Goal: Task Accomplishment & Management: Use online tool/utility

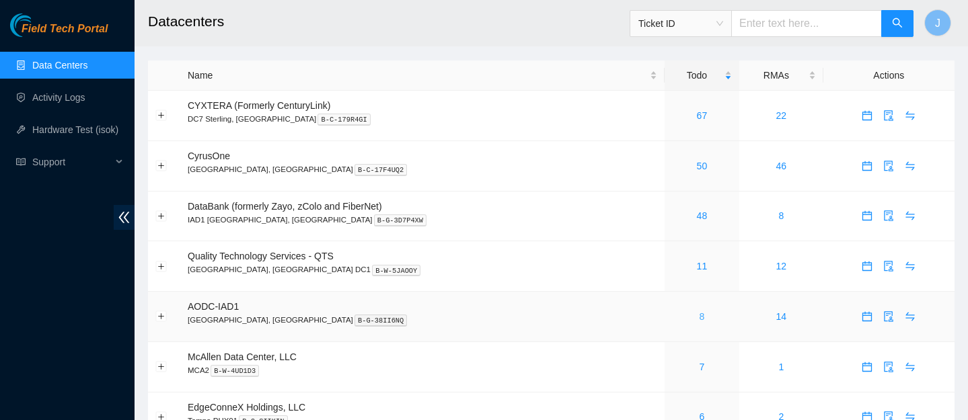
click at [700, 316] on link "8" at bounding box center [702, 316] width 5 height 11
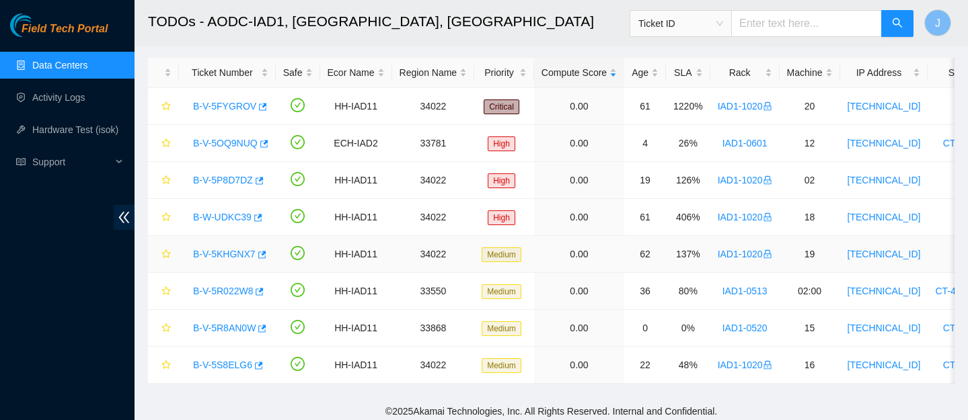
scroll to position [62, 0]
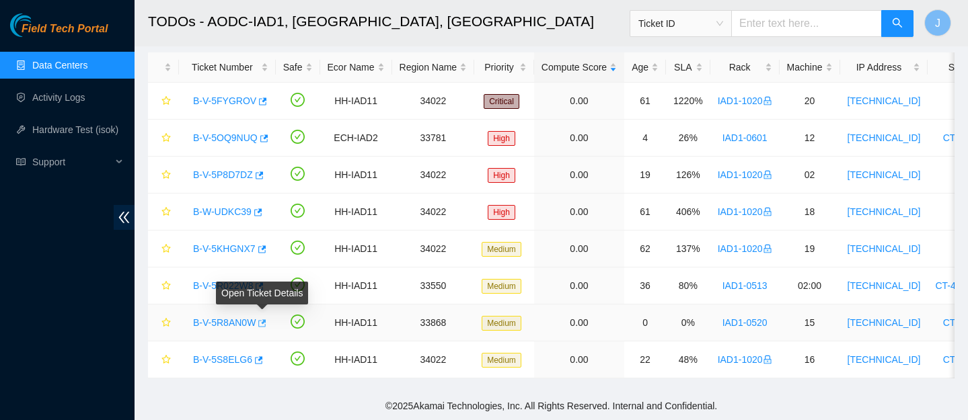
click at [265, 330] on button "button" at bounding box center [261, 324] width 11 height 22
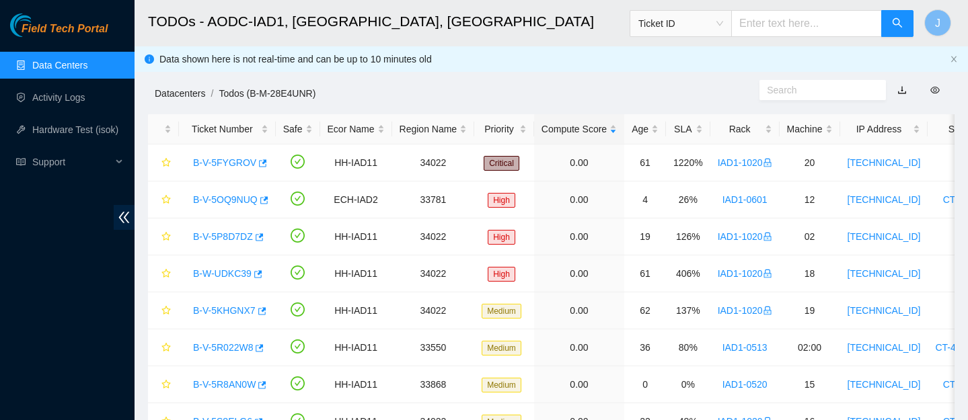
click at [182, 92] on link "Datacenters" at bounding box center [180, 93] width 50 height 11
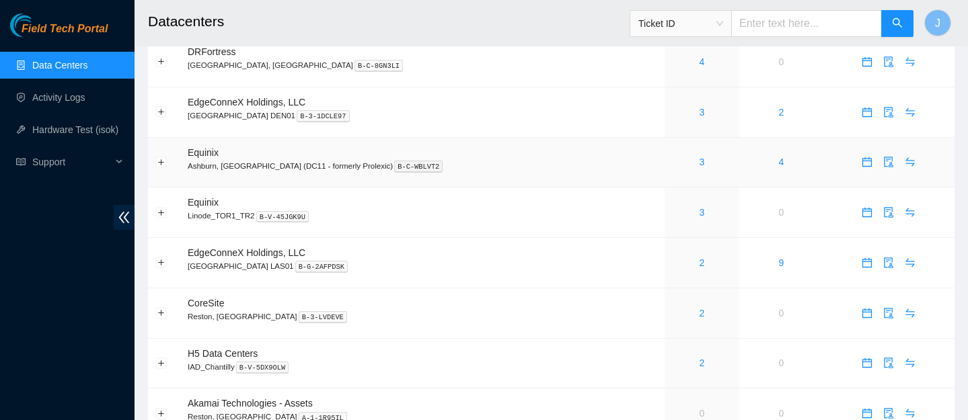
scroll to position [461, 0]
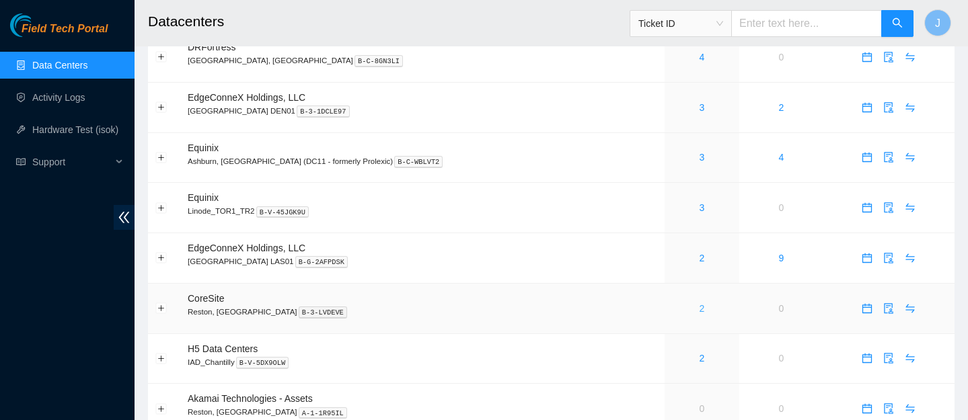
click at [700, 314] on link "2" at bounding box center [702, 308] width 5 height 11
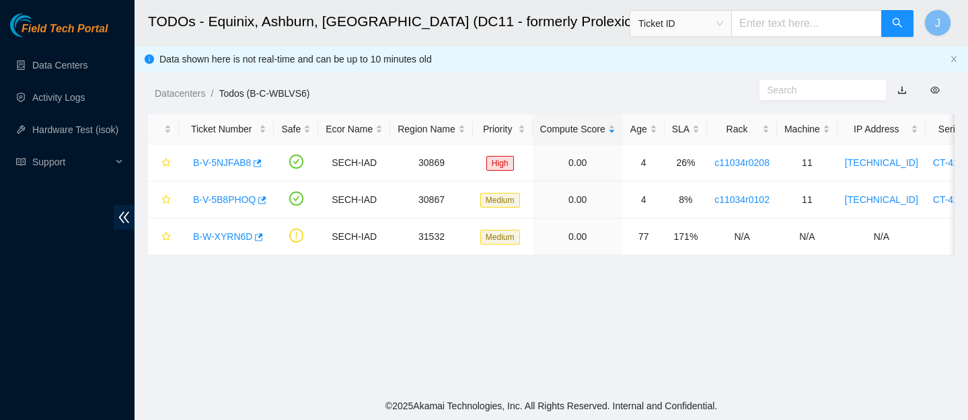
click at [810, 20] on input "text" at bounding box center [806, 23] width 151 height 27
paste input "B-W-12IDBOR"
type input "B-W-12IDBOR"
click at [901, 19] on icon "search" at bounding box center [897, 22] width 11 height 11
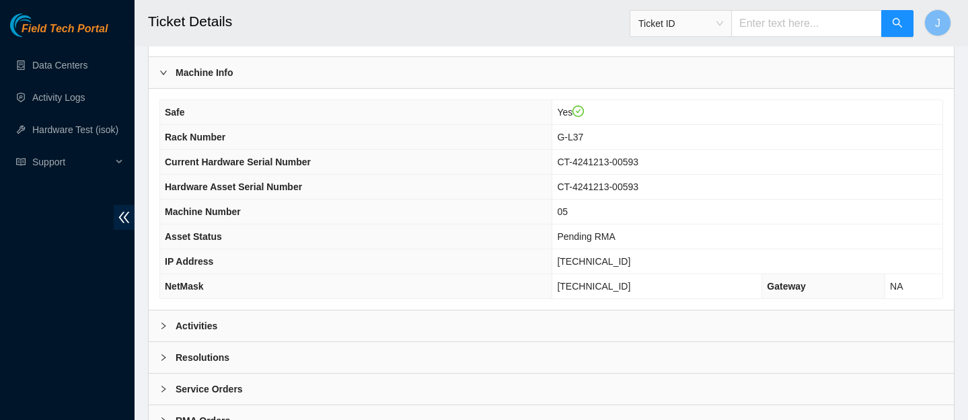
scroll to position [451, 0]
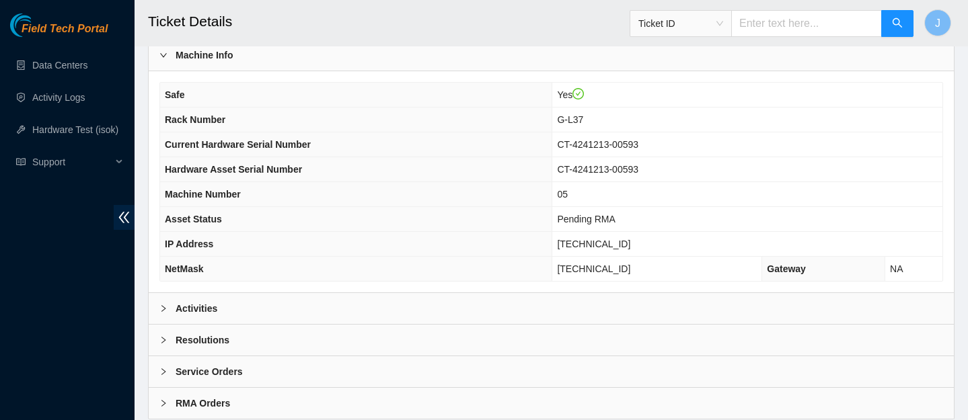
click at [672, 299] on div "Activities" at bounding box center [551, 308] width 805 height 31
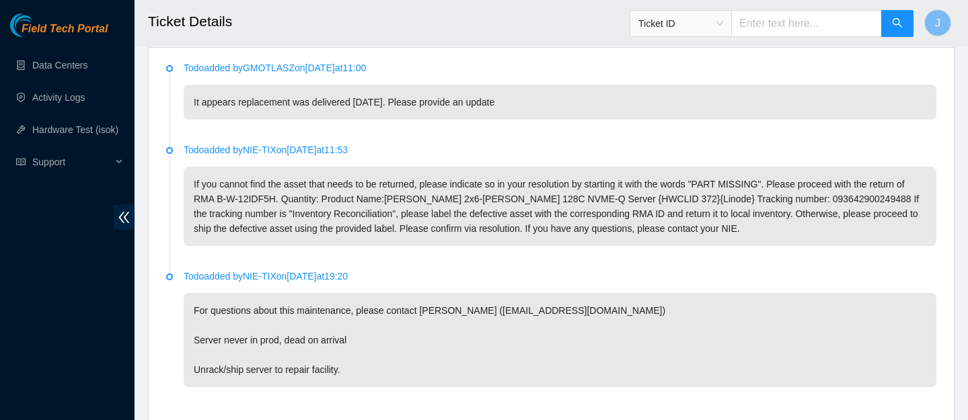
scroll to position [729, 0]
click at [808, 197] on p "If you cannot find the asset that needs to be returned, please indicate so in y…" at bounding box center [560, 205] width 753 height 79
copy p "093642900249488"
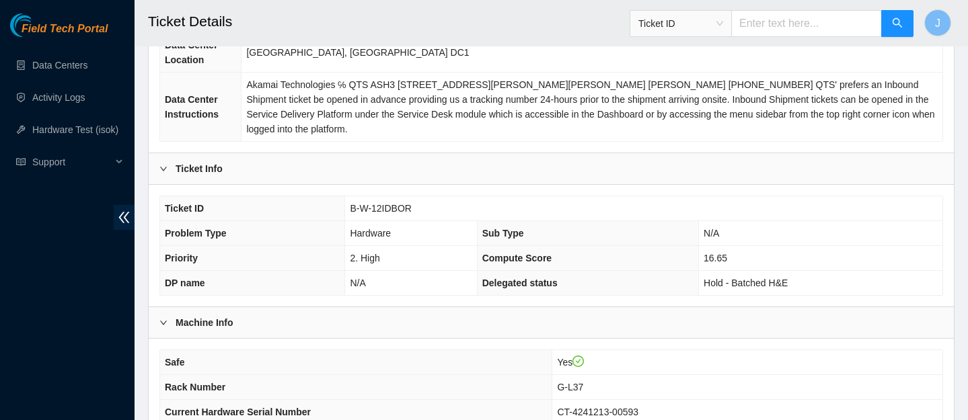
scroll to position [0, 0]
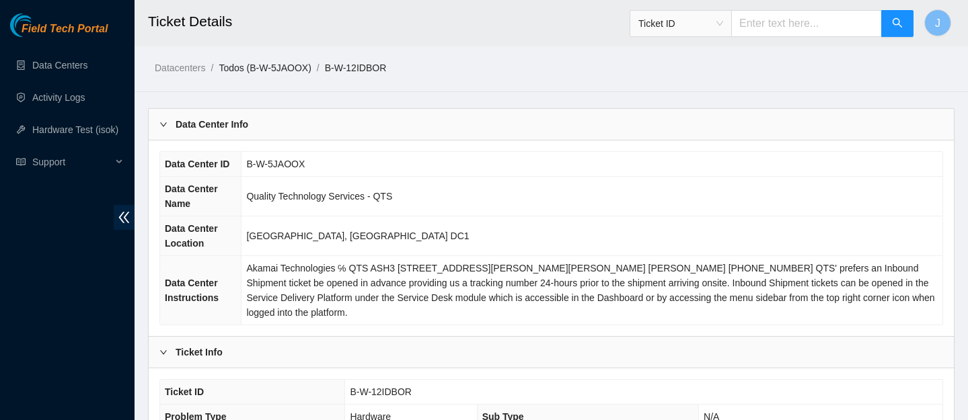
click at [272, 68] on link "Todos (B-W-5JAOOX)" at bounding box center [265, 68] width 92 height 11
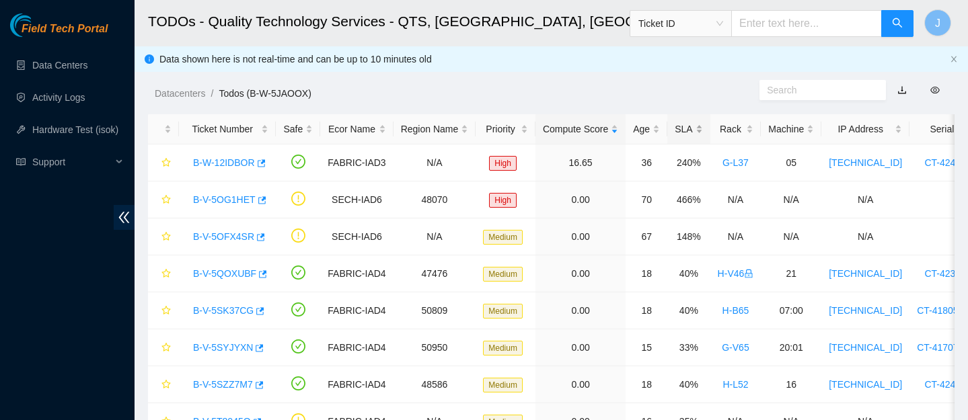
click at [702, 130] on div "SLA" at bounding box center [689, 129] width 28 height 15
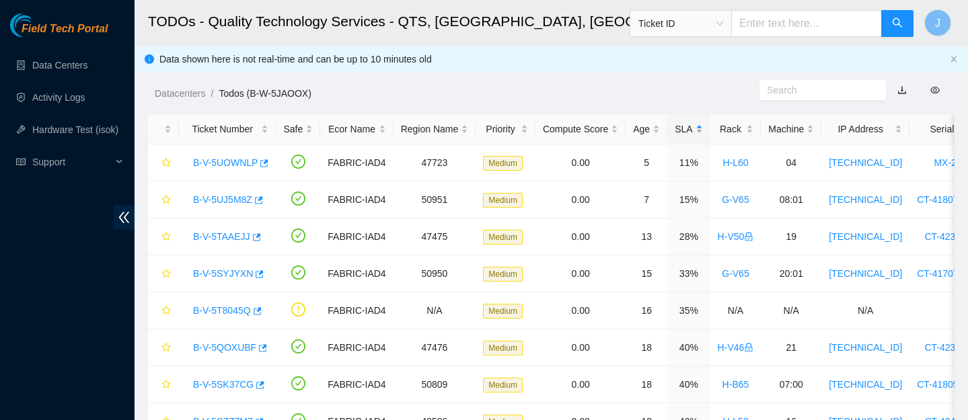
click at [702, 130] on div "SLA" at bounding box center [689, 129] width 28 height 15
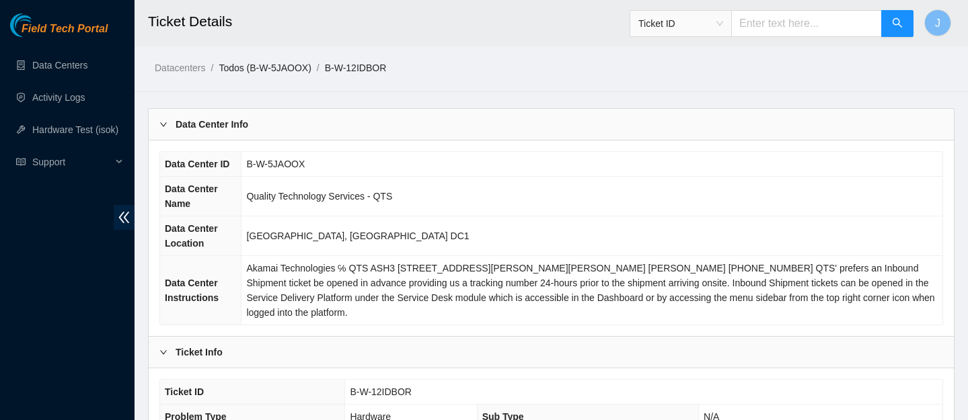
click at [269, 68] on link "Todos (B-W-5JAOOX)" at bounding box center [265, 68] width 92 height 11
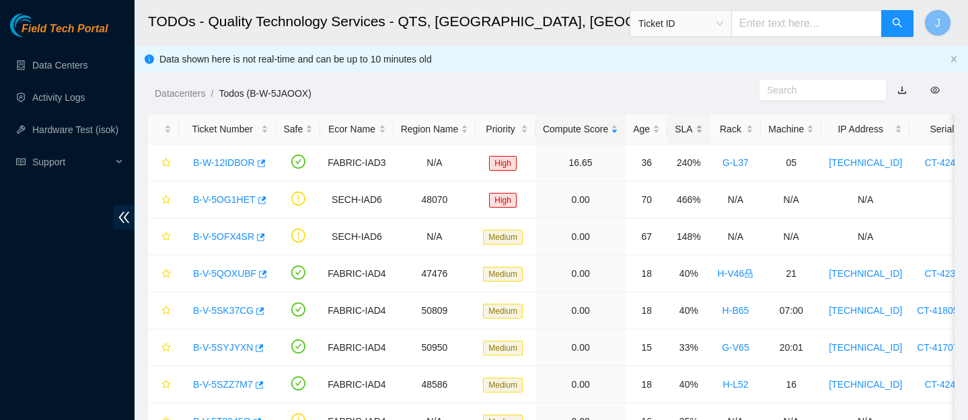
click at [702, 127] on div "SLA" at bounding box center [689, 129] width 28 height 15
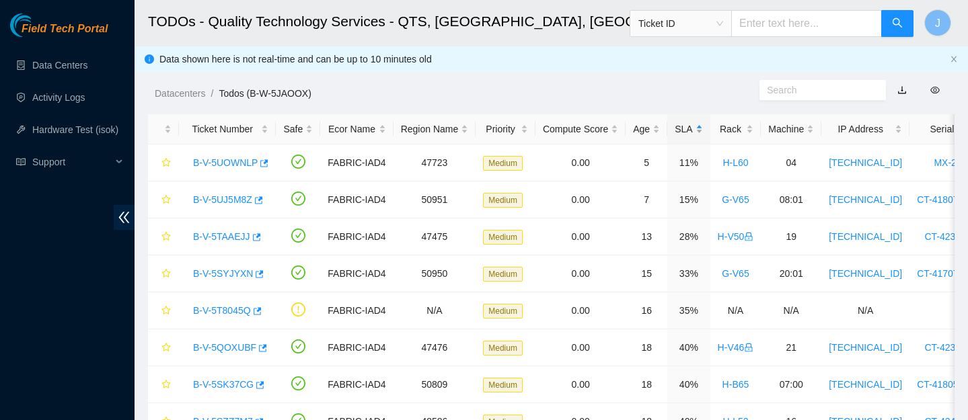
click at [702, 127] on div "SLA" at bounding box center [689, 129] width 28 height 15
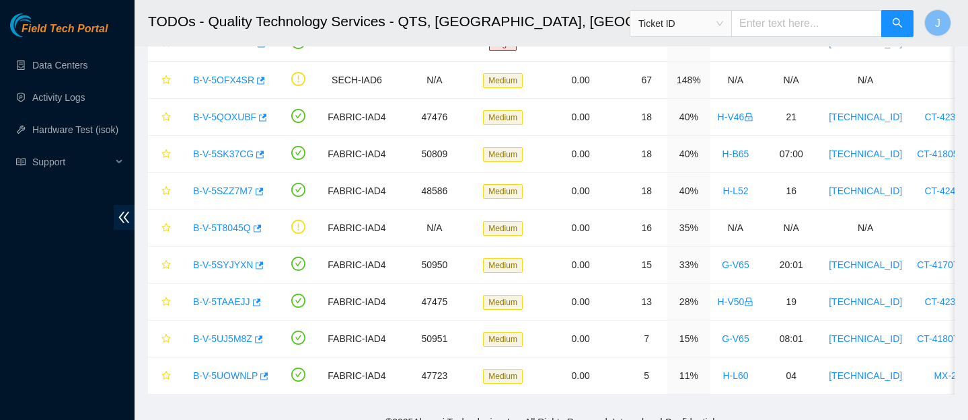
scroll to position [173, 0]
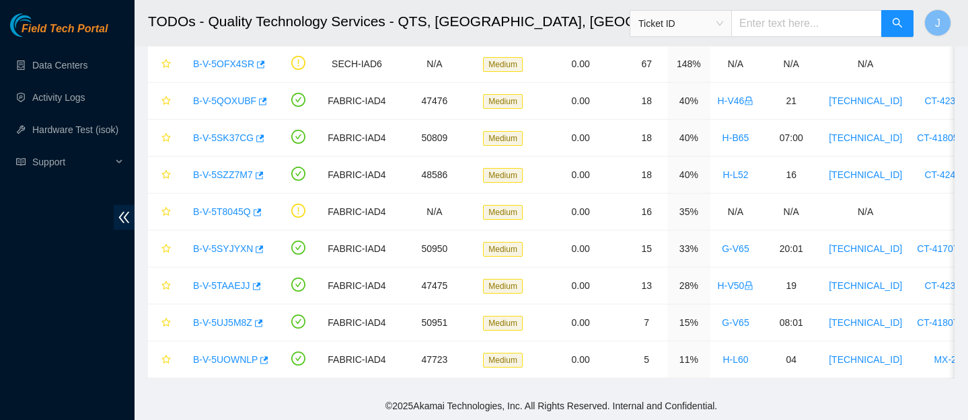
click at [814, 19] on input "text" at bounding box center [806, 23] width 151 height 27
paste input "B-W-12IDAST"
type input "B-W-12IDAST"
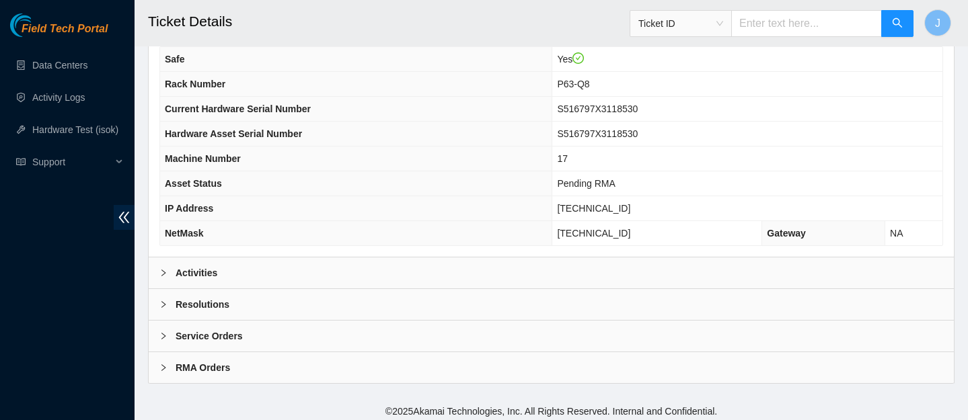
scroll to position [448, 0]
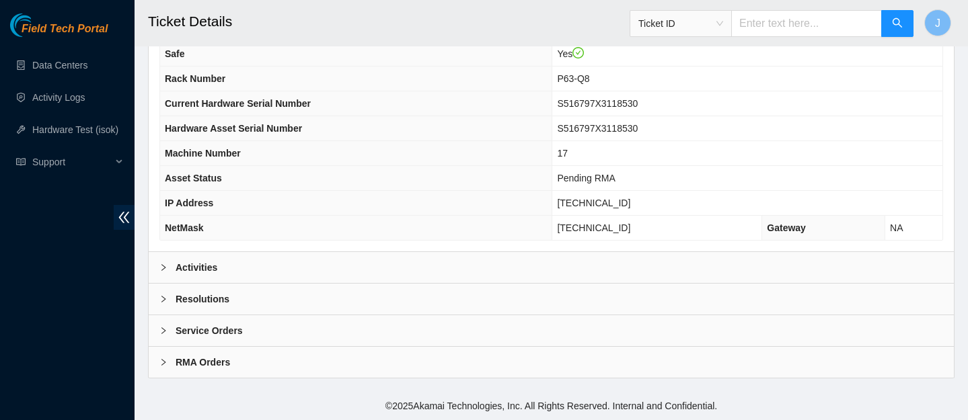
click at [373, 274] on div "Activities" at bounding box center [551, 267] width 805 height 31
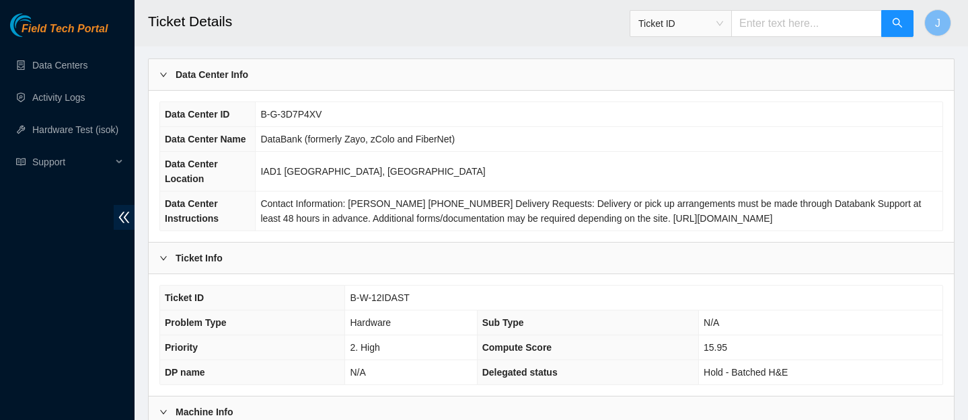
scroll to position [0, 0]
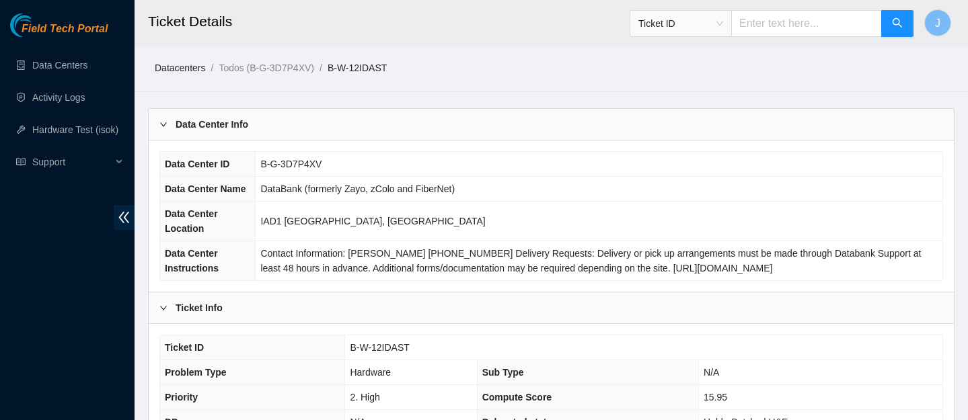
click at [198, 70] on link "Datacenters" at bounding box center [180, 68] width 50 height 11
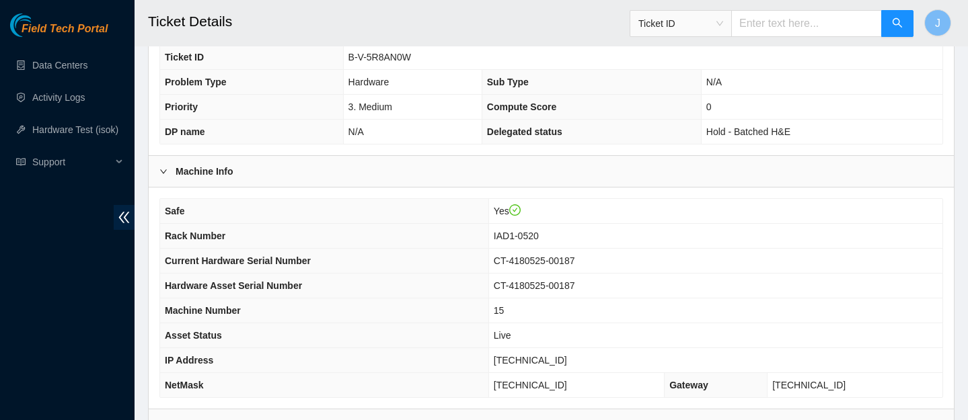
scroll to position [336, 0]
drag, startPoint x: 584, startPoint y: 363, endPoint x: 502, endPoint y: 361, distance: 82.1
click at [502, 361] on tr "IP Address 23.211.12.8" at bounding box center [551, 360] width 782 height 25
copy tr "23.211.12.8"
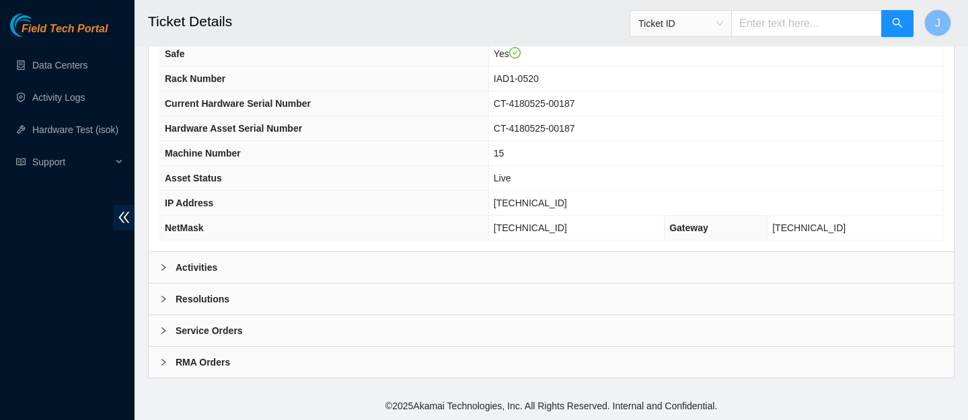
click at [389, 268] on div "Activities" at bounding box center [551, 267] width 805 height 31
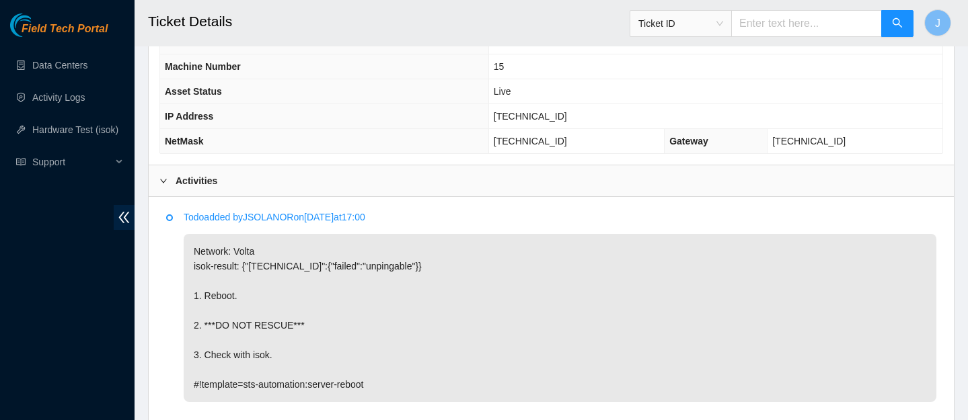
scroll to position [743, 0]
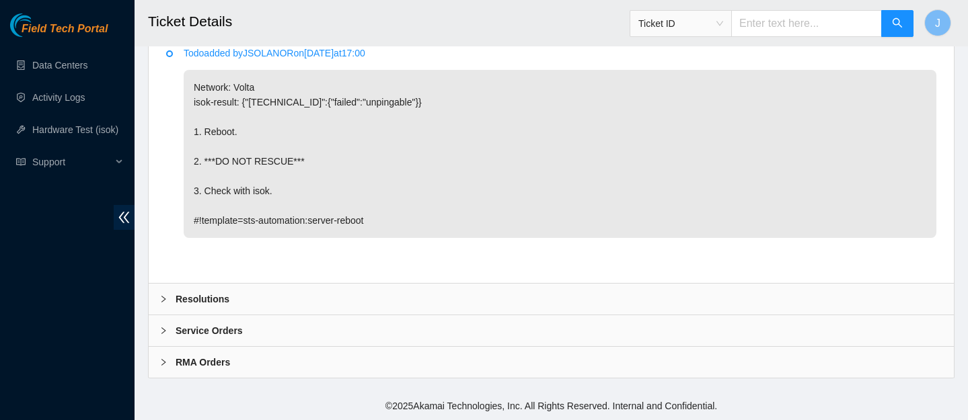
click at [324, 289] on div "Resolutions" at bounding box center [551, 299] width 805 height 31
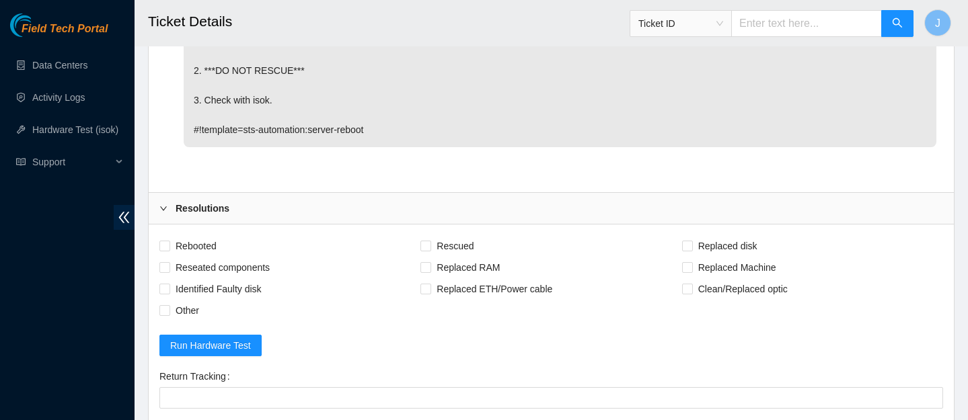
scroll to position [836, 0]
click at [168, 244] on input "Rebooted" at bounding box center [163, 244] width 9 height 9
checkbox input "true"
click at [168, 262] on input "Reseated components" at bounding box center [163, 265] width 9 height 9
checkbox input "true"
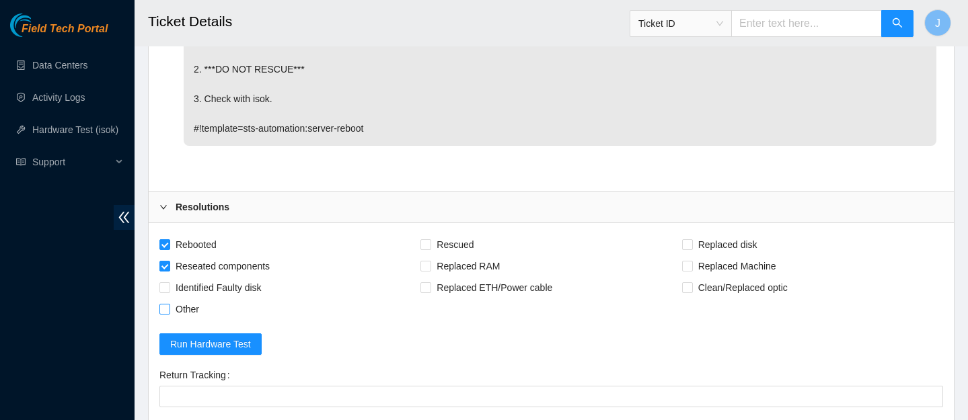
click at [161, 305] on input "Other" at bounding box center [163, 308] width 9 height 9
checkbox input "true"
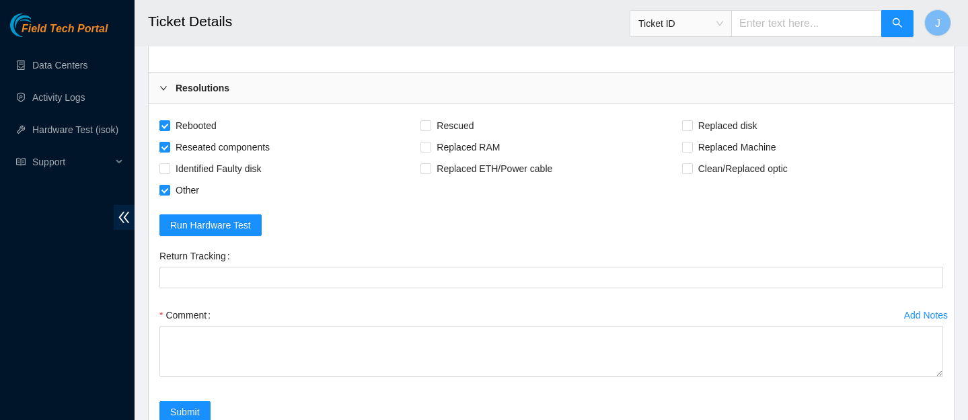
scroll to position [955, 0]
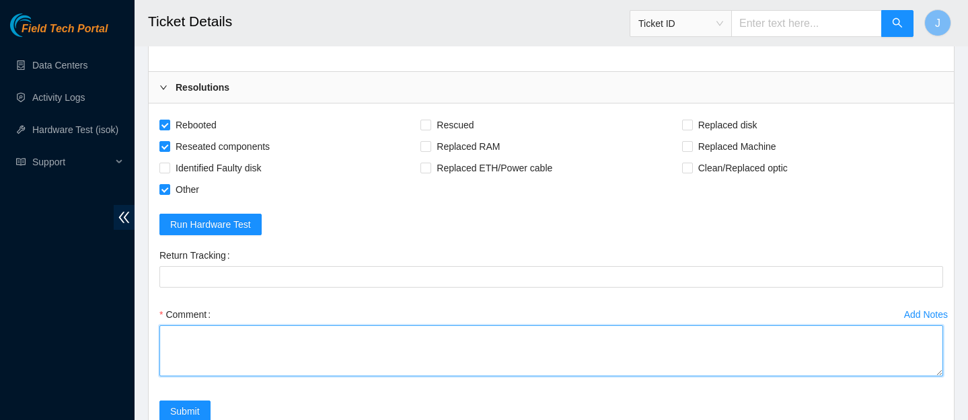
click at [351, 339] on textarea "Comment" at bounding box center [551, 351] width 784 height 51
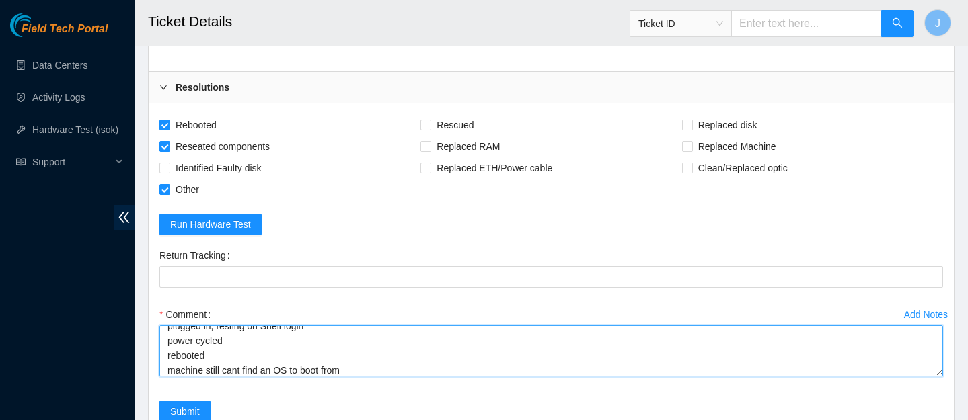
scroll to position [40, 0]
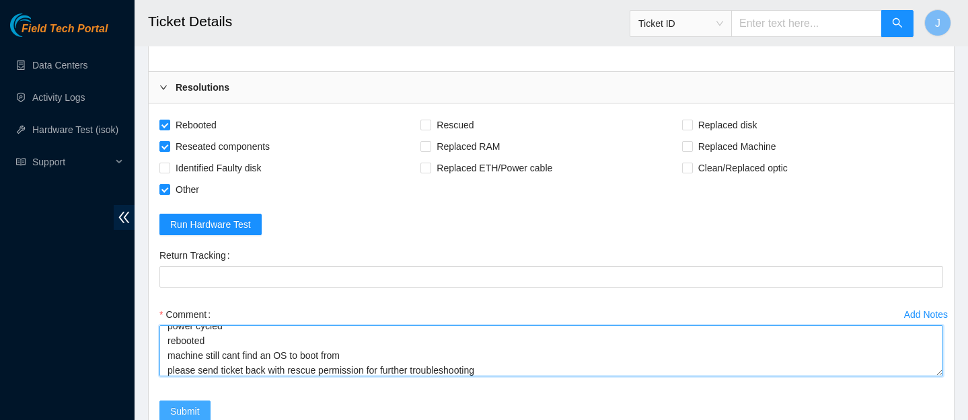
type textarea "verified SN plugged in, resting on Shell login power cycled rebooted machine st…"
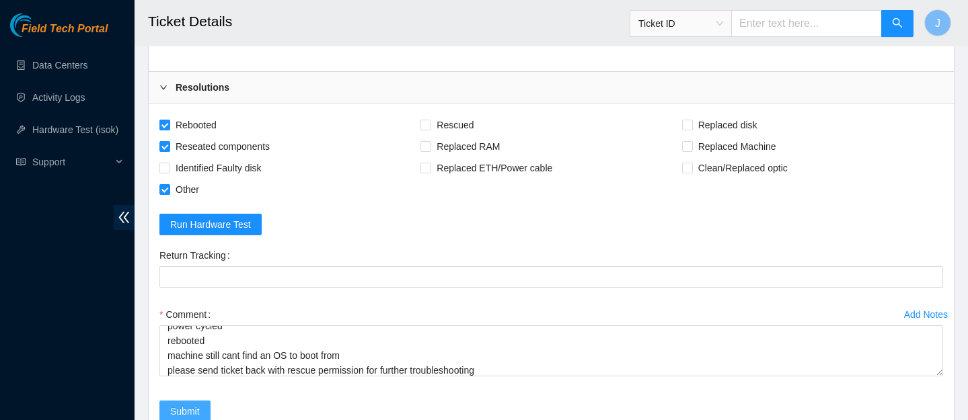
click at [194, 408] on span "Submit" at bounding box center [185, 411] width 30 height 15
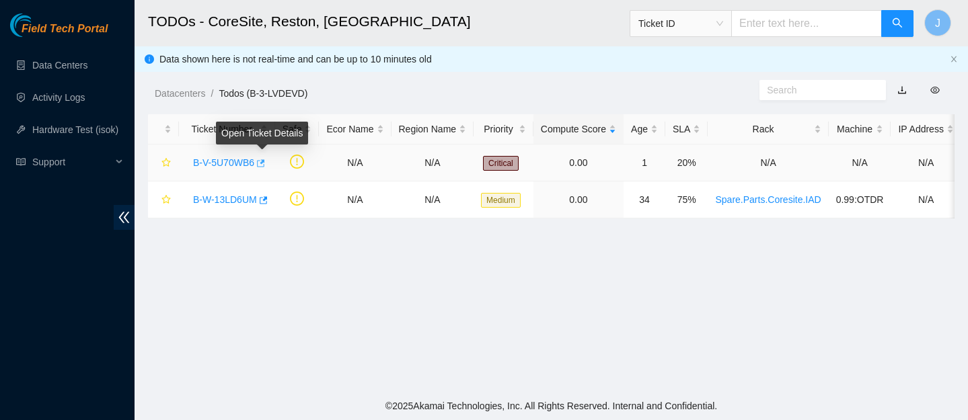
click at [264, 162] on icon "button" at bounding box center [259, 163] width 9 height 9
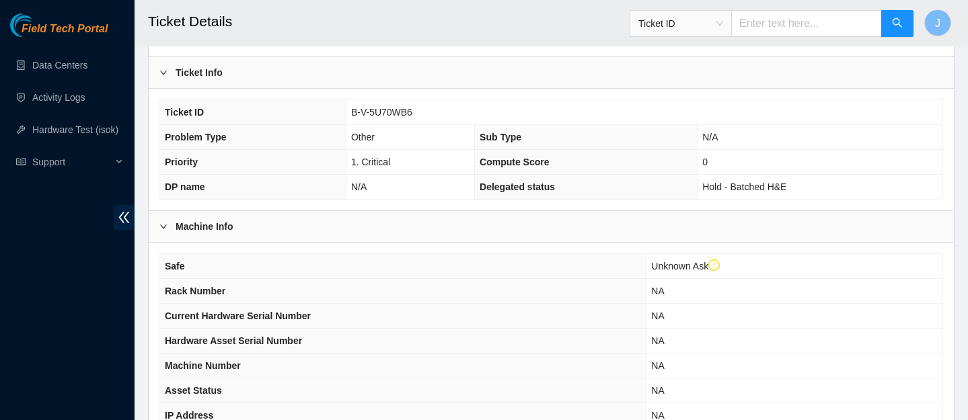
scroll to position [459, 0]
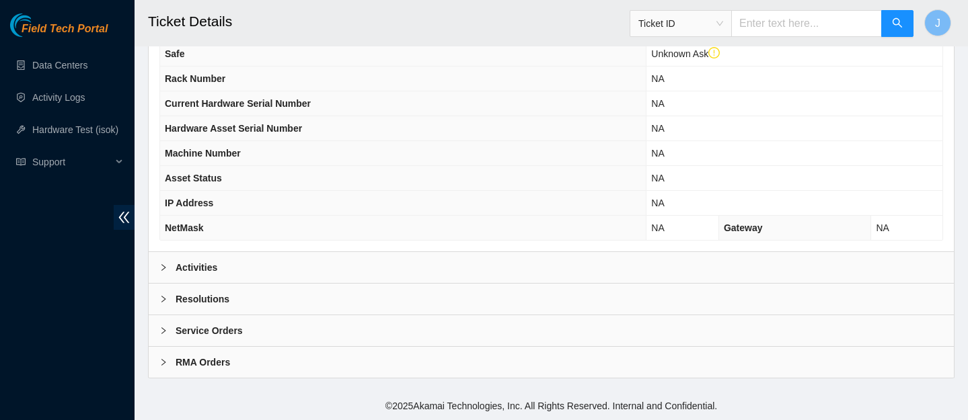
click at [427, 282] on div "Activities" at bounding box center [551, 267] width 805 height 31
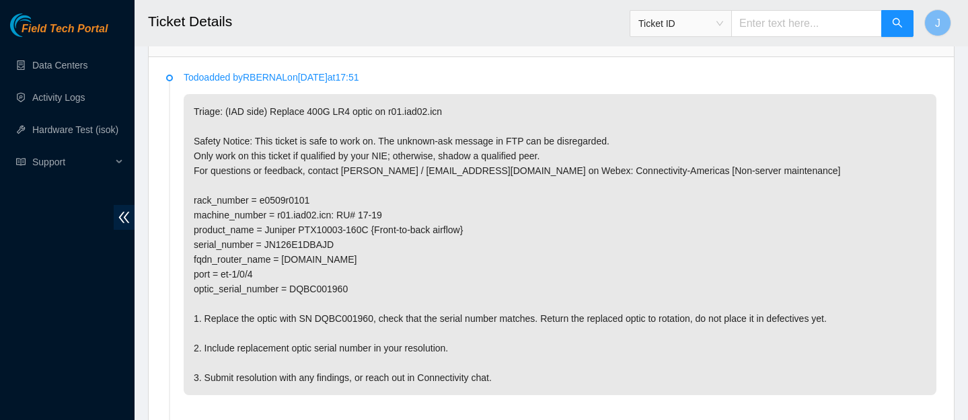
scroll to position [669, 0]
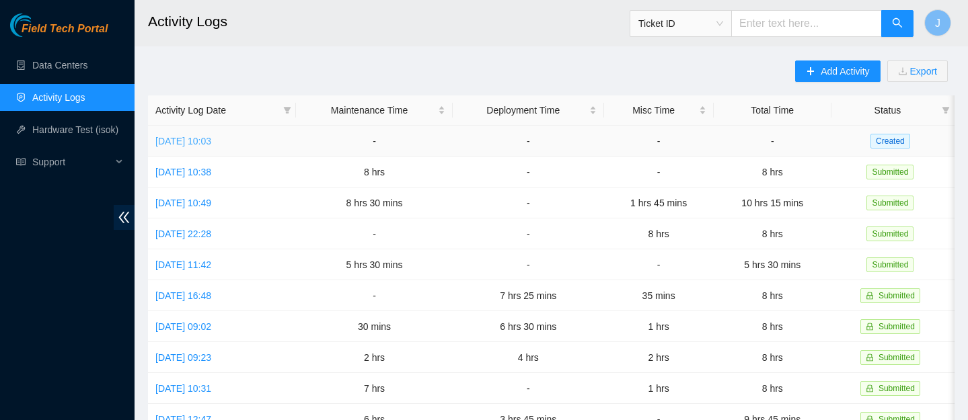
click at [197, 140] on link "[DATE] 10:03" at bounding box center [183, 141] width 56 height 11
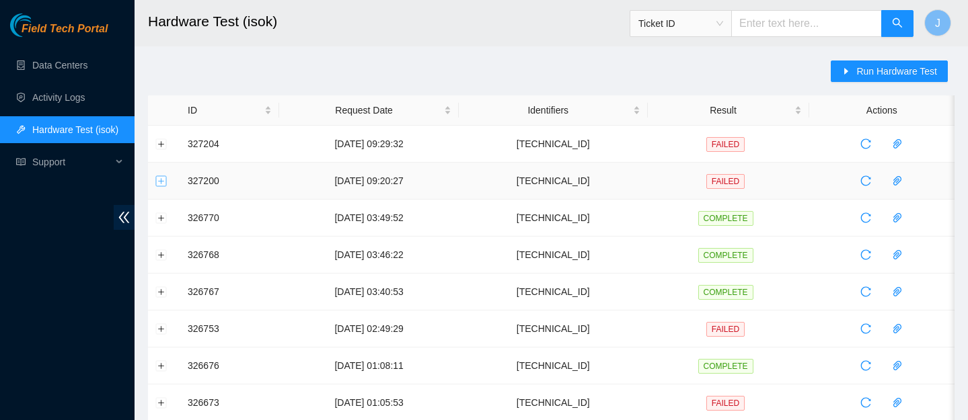
click at [164, 182] on button "Expand row" at bounding box center [161, 181] width 11 height 11
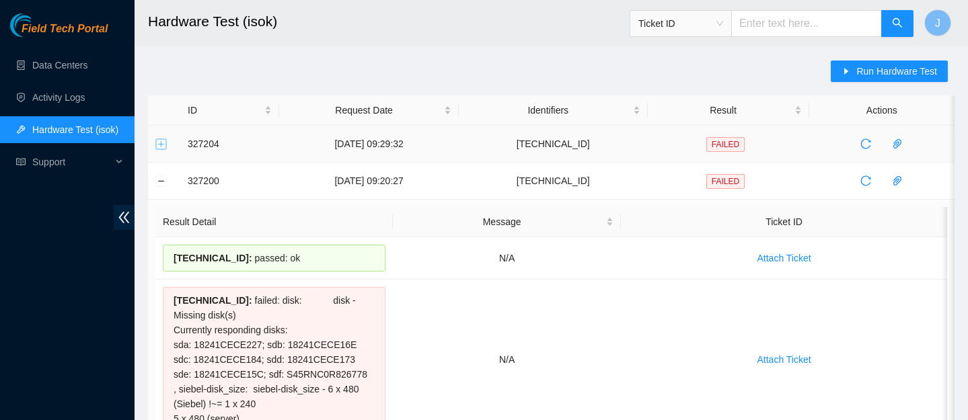
click at [163, 143] on button "Expand row" at bounding box center [161, 144] width 11 height 11
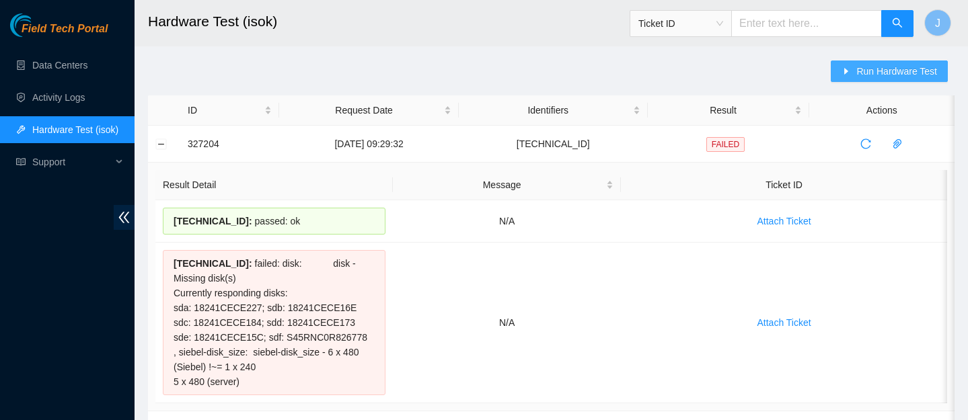
click at [860, 78] on span "Run Hardware Test" at bounding box center [896, 71] width 81 height 15
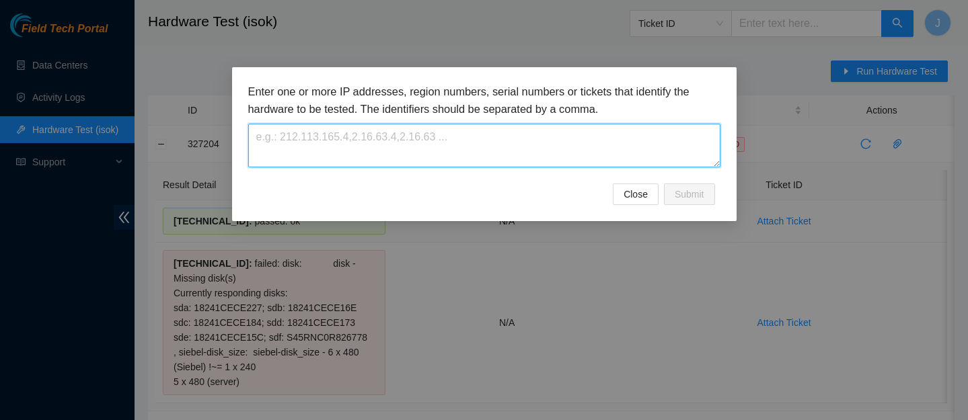
click at [503, 145] on textarea at bounding box center [484, 146] width 472 height 44
paste textarea "[TECHNICAL_ID]"
type textarea "[TECHNICAL_ID]"
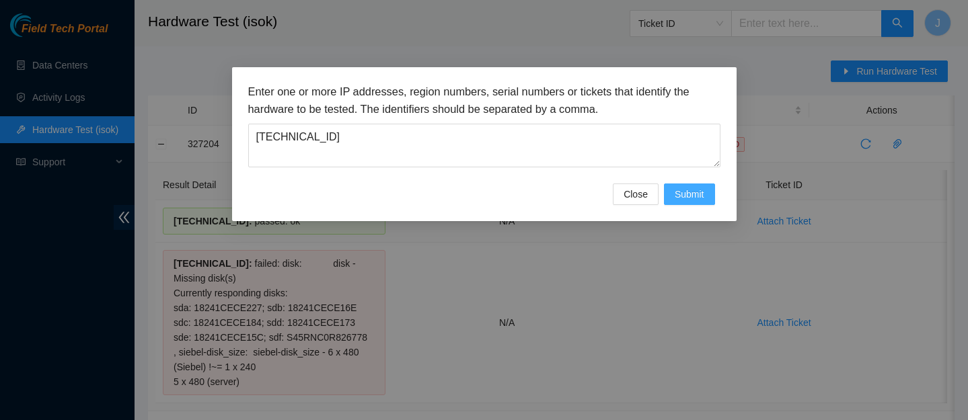
click at [694, 200] on span "Submit" at bounding box center [690, 194] width 30 height 15
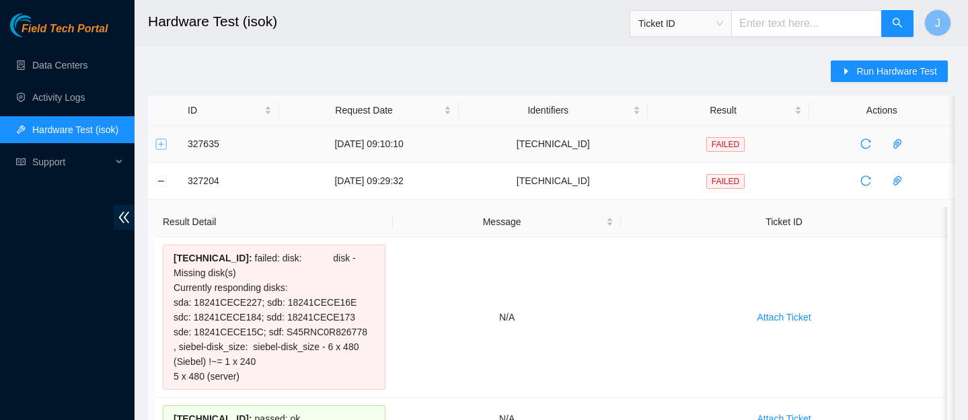
click at [160, 142] on button "Expand row" at bounding box center [161, 144] width 11 height 11
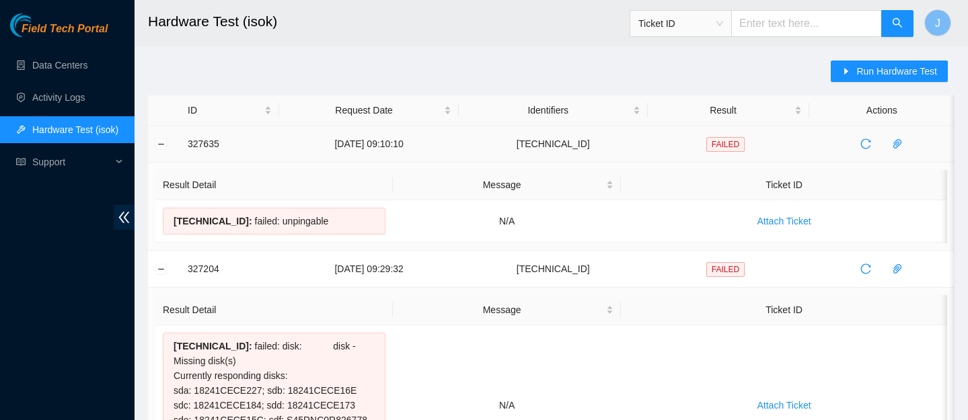
drag, startPoint x: 329, startPoint y: 225, endPoint x: 184, endPoint y: 142, distance: 166.6
copy tbody "327635 [DATE] 09:10:10 [TECHNICAL_ID] FAILED Result Detail Message Ticket ID [T…"
